Goal: Navigation & Orientation: Find specific page/section

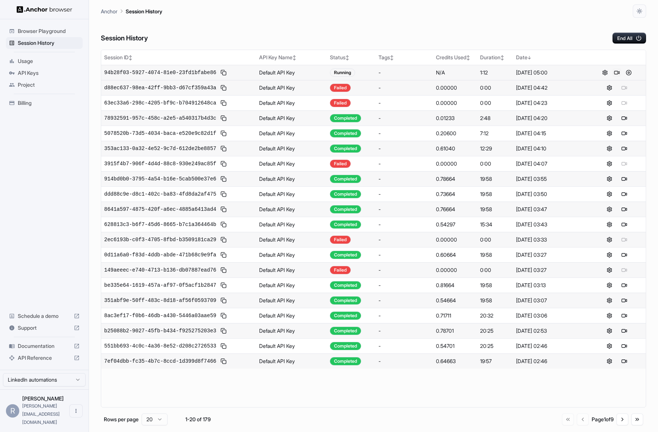
click at [617, 72] on button at bounding box center [616, 72] width 9 height 9
click at [625, 40] on button "End All" at bounding box center [629, 38] width 34 height 11
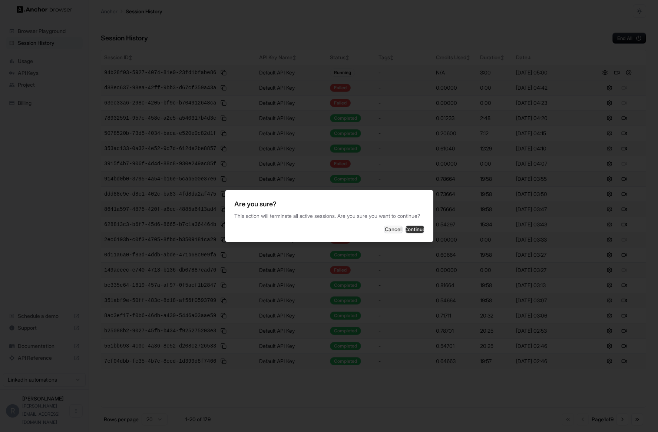
click at [409, 232] on button "Continue" at bounding box center [414, 229] width 19 height 7
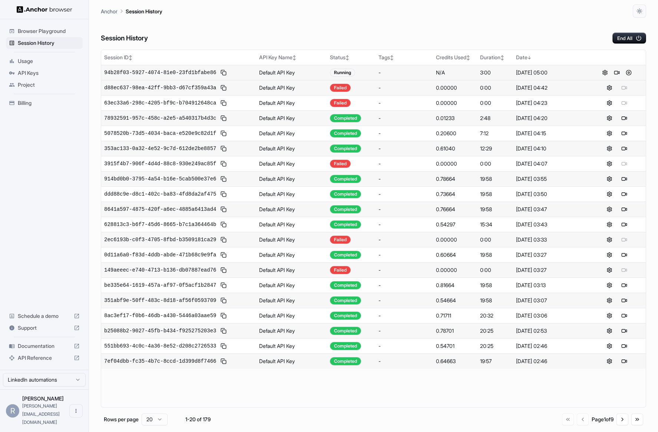
click at [28, 102] on span "Billing" at bounding box center [49, 102] width 62 height 7
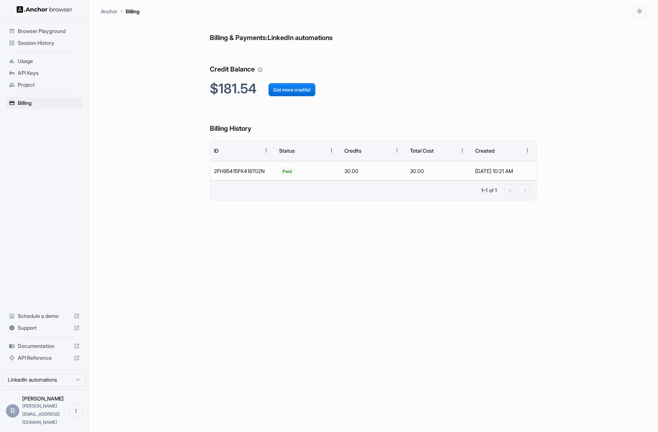
click at [52, 29] on span "Browser Playground" at bounding box center [49, 30] width 62 height 7
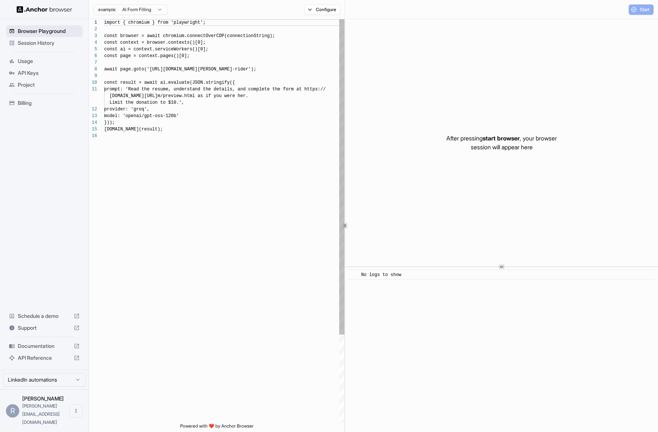
scroll to position [67, 0]
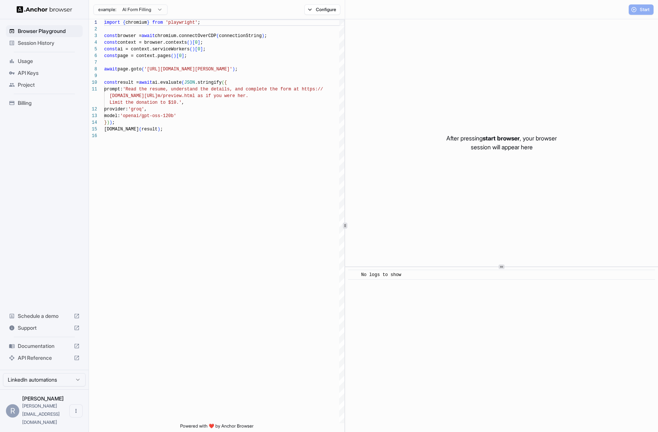
click at [30, 10] on img at bounding box center [45, 9] width 56 height 7
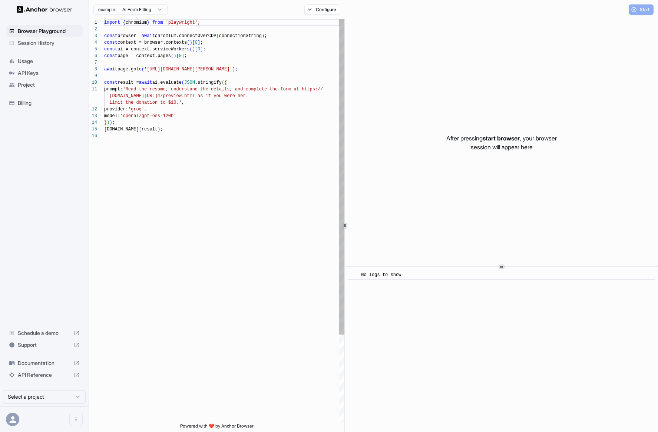
scroll to position [67, 0]
